Goal: Task Accomplishment & Management: Use online tool/utility

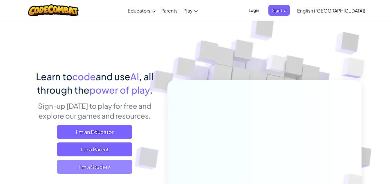
click at [115, 161] on span "I'm a Student" at bounding box center [94, 167] width 75 height 14
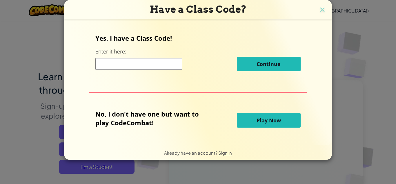
click at [153, 63] on input at bounding box center [138, 64] width 87 height 12
click at [132, 65] on input at bounding box center [138, 64] width 87 height 12
click at [249, 120] on button "Play Now" at bounding box center [269, 120] width 64 height 15
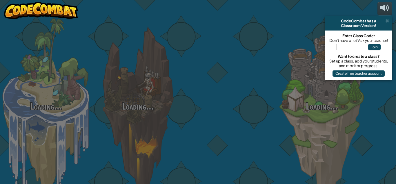
click at [249, 120] on div at bounding box center [230, 92] width 92 height 184
click at [250, 121] on div at bounding box center [230, 92] width 92 height 184
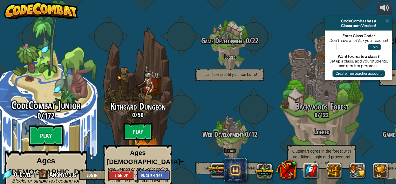
click at [47, 125] on btn "Play" at bounding box center [46, 135] width 35 height 21
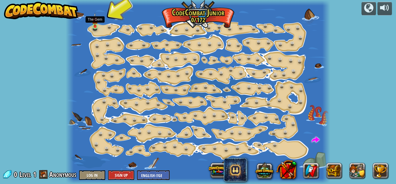
click at [96, 26] on img at bounding box center [95, 20] width 6 height 14
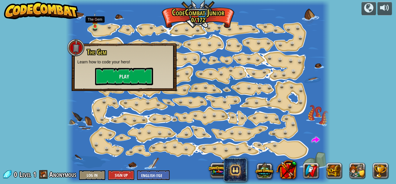
click at [96, 26] on img at bounding box center [95, 20] width 6 height 14
click at [126, 75] on button "Play" at bounding box center [124, 76] width 58 height 17
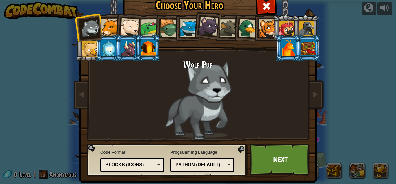
click at [256, 154] on link "Next" at bounding box center [280, 159] width 61 height 32
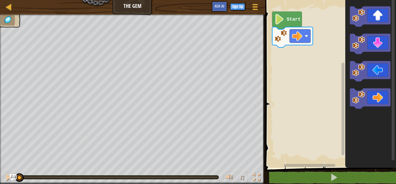
click at [283, 17] on image "Blockly Workspace" at bounding box center [280, 19] width 10 height 10
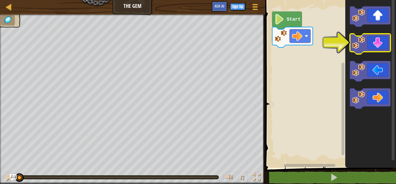
click at [384, 43] on icon "Blockly Workspace" at bounding box center [370, 44] width 41 height 20
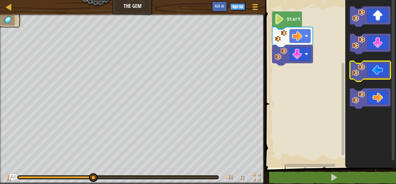
click at [375, 73] on icon "Blockly Workspace" at bounding box center [370, 71] width 41 height 20
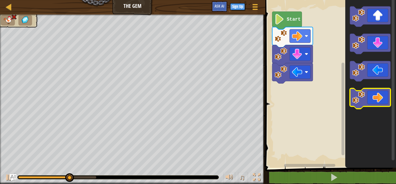
click at [378, 90] on icon "Blockly Workspace" at bounding box center [370, 98] width 41 height 20
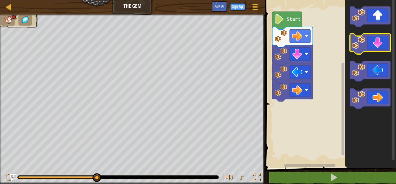
click at [378, 47] on icon "Blockly Workspace" at bounding box center [370, 44] width 41 height 20
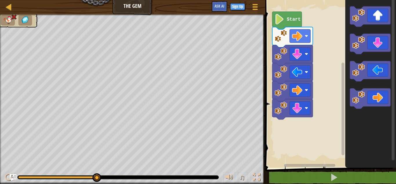
click at [381, 27] on icon "Blockly Workspace" at bounding box center [371, 82] width 51 height 170
click at [372, 11] on icon "Blockly Workspace" at bounding box center [370, 16] width 41 height 20
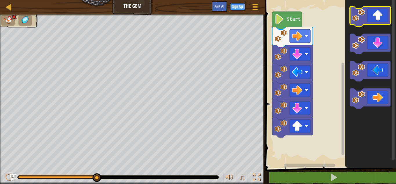
click at [372, 11] on icon "Blockly Workspace" at bounding box center [370, 16] width 41 height 20
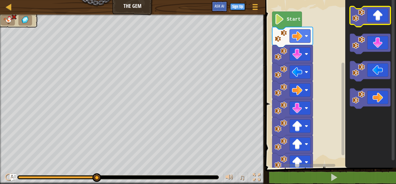
click at [372, 11] on icon "Blockly Workspace" at bounding box center [370, 16] width 41 height 20
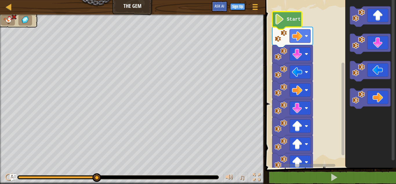
click at [294, 15] on icon "Blockly Workspace" at bounding box center [287, 21] width 30 height 18
